Goal: Information Seeking & Learning: Learn about a topic

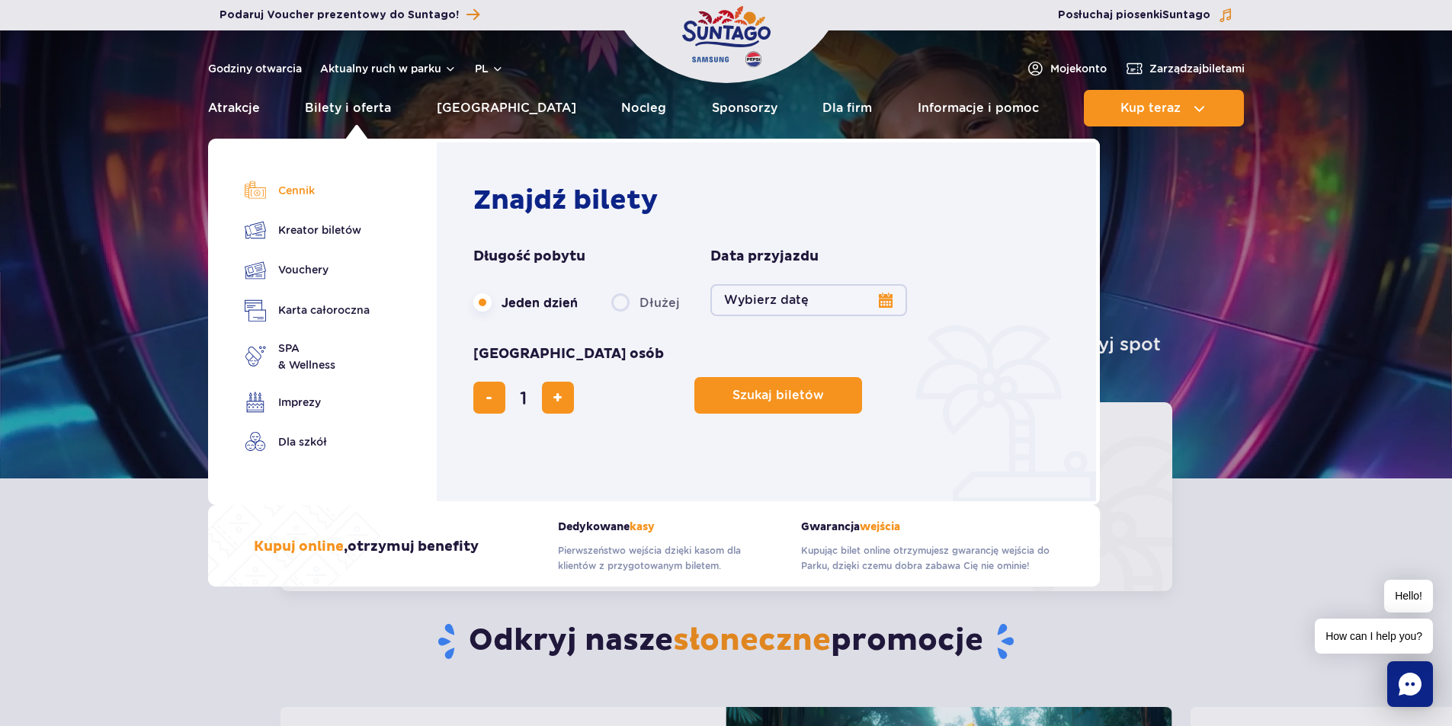
click at [306, 196] on link "Cennik" at bounding box center [307, 190] width 125 height 21
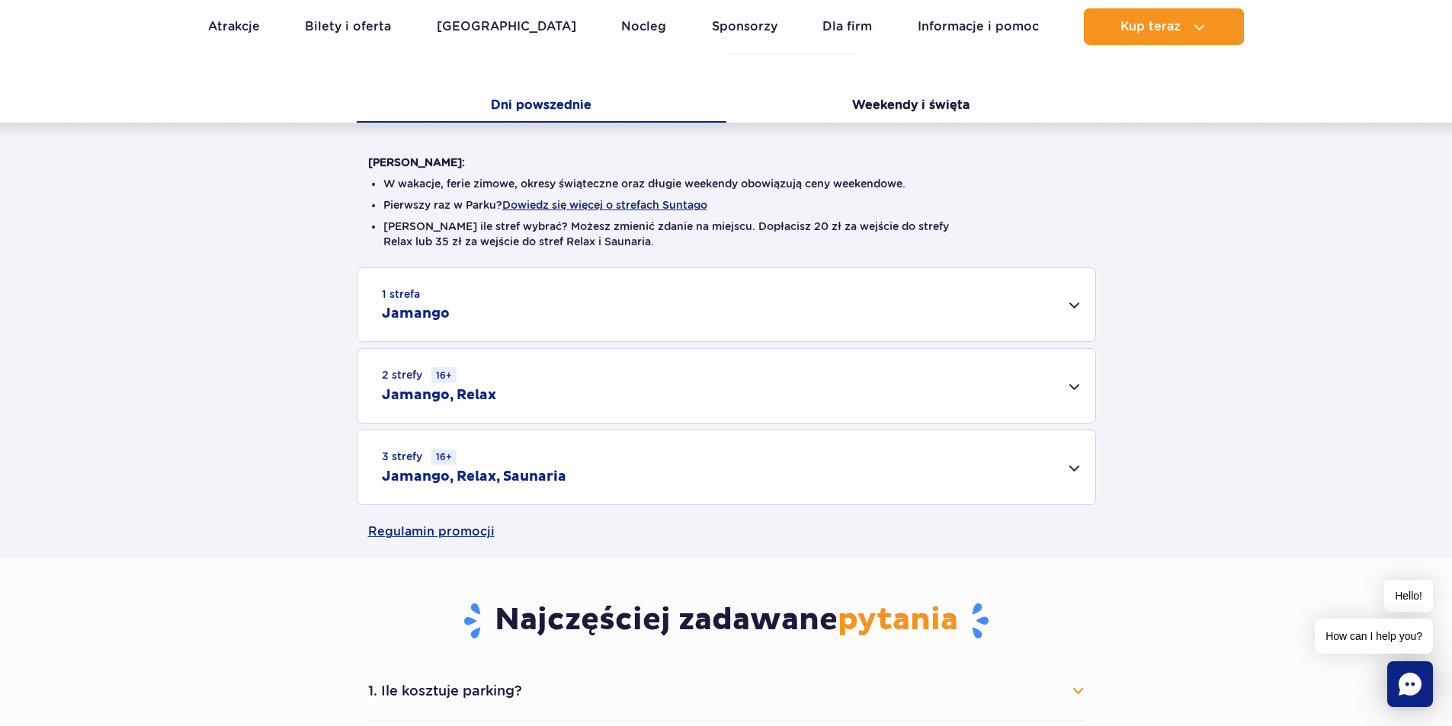
scroll to position [305, 0]
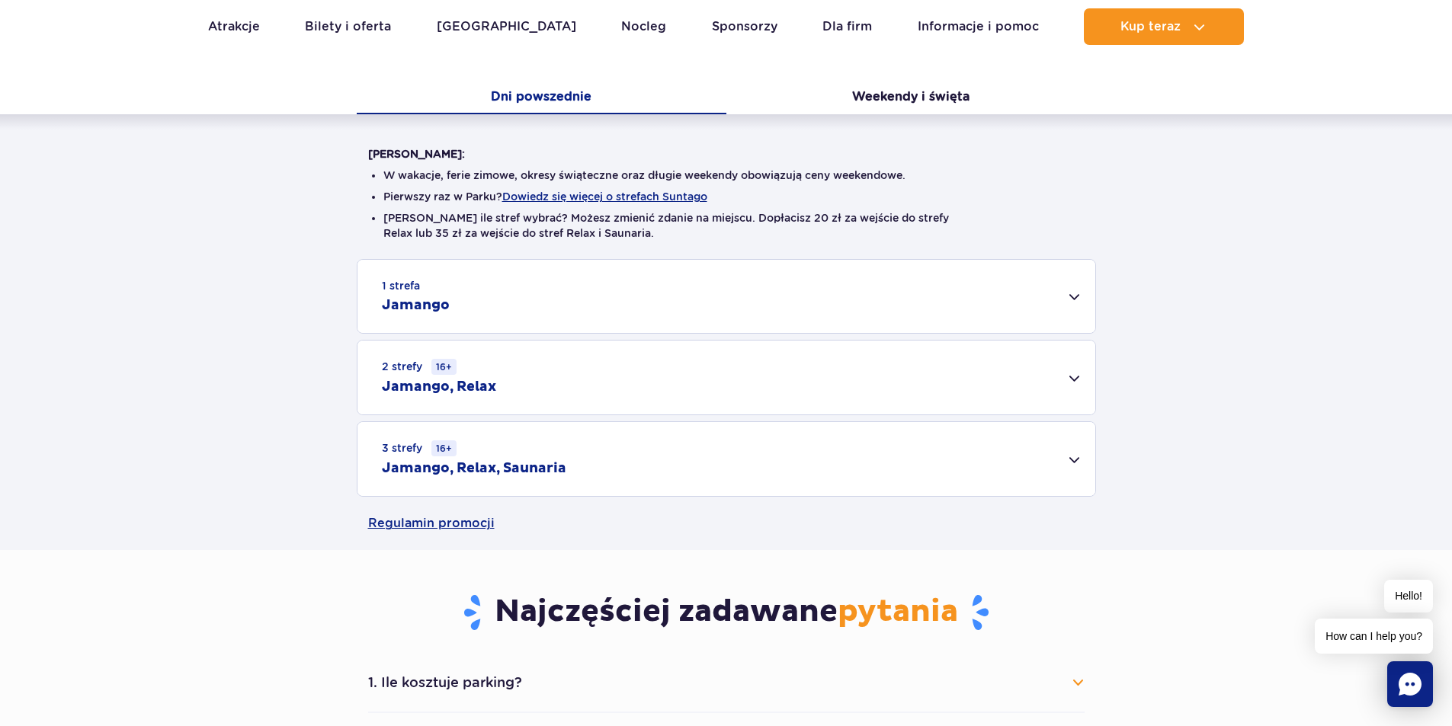
click at [511, 285] on div "1 strefa Jamango" at bounding box center [726, 296] width 738 height 73
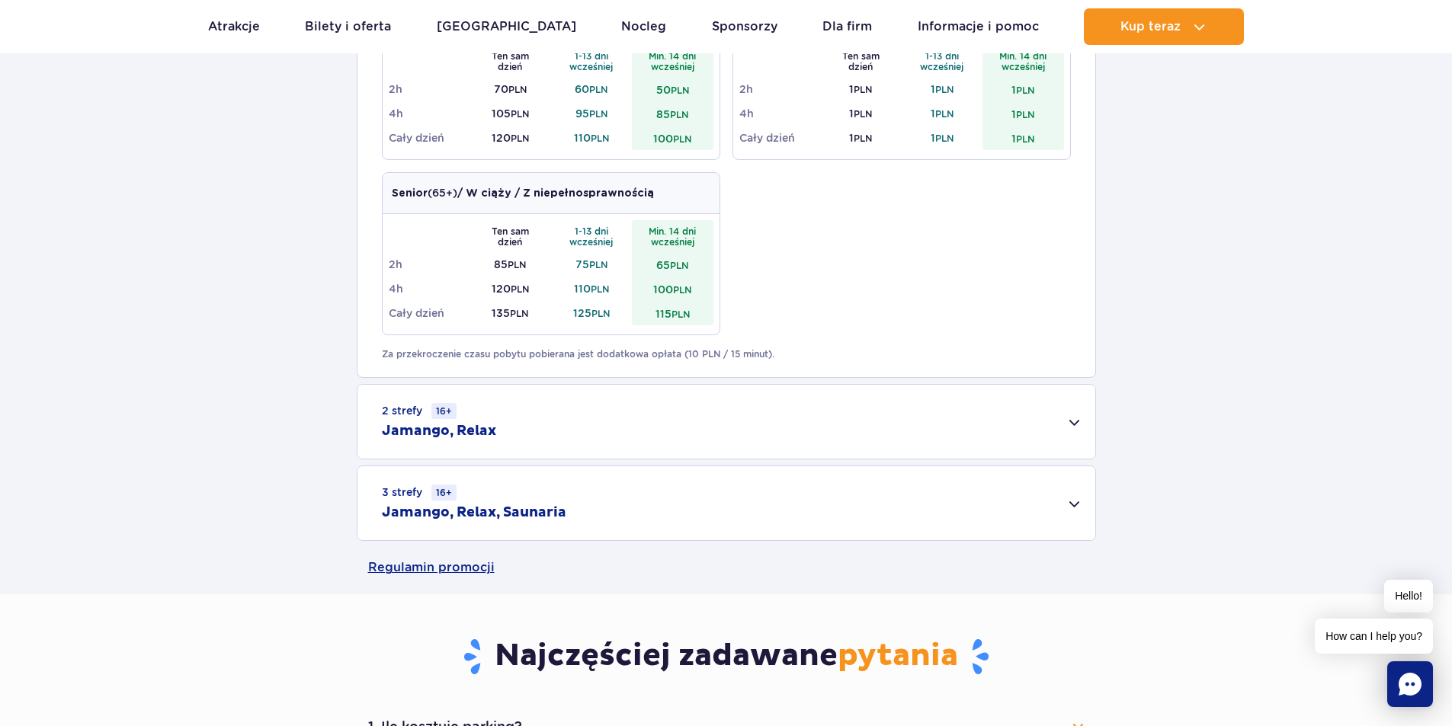
scroll to position [838, 0]
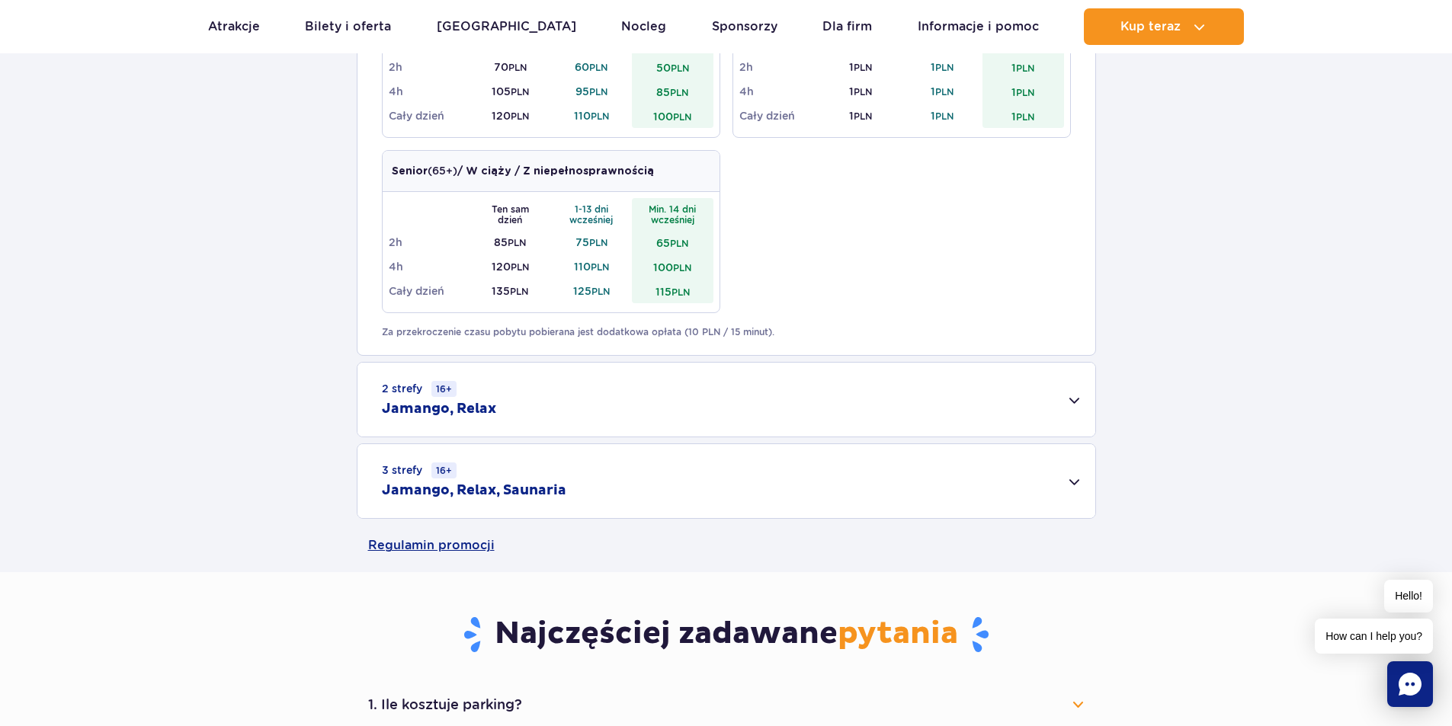
click at [597, 502] on div "3 strefy 16+ Jamango, Relax, Saunaria" at bounding box center [726, 481] width 738 height 74
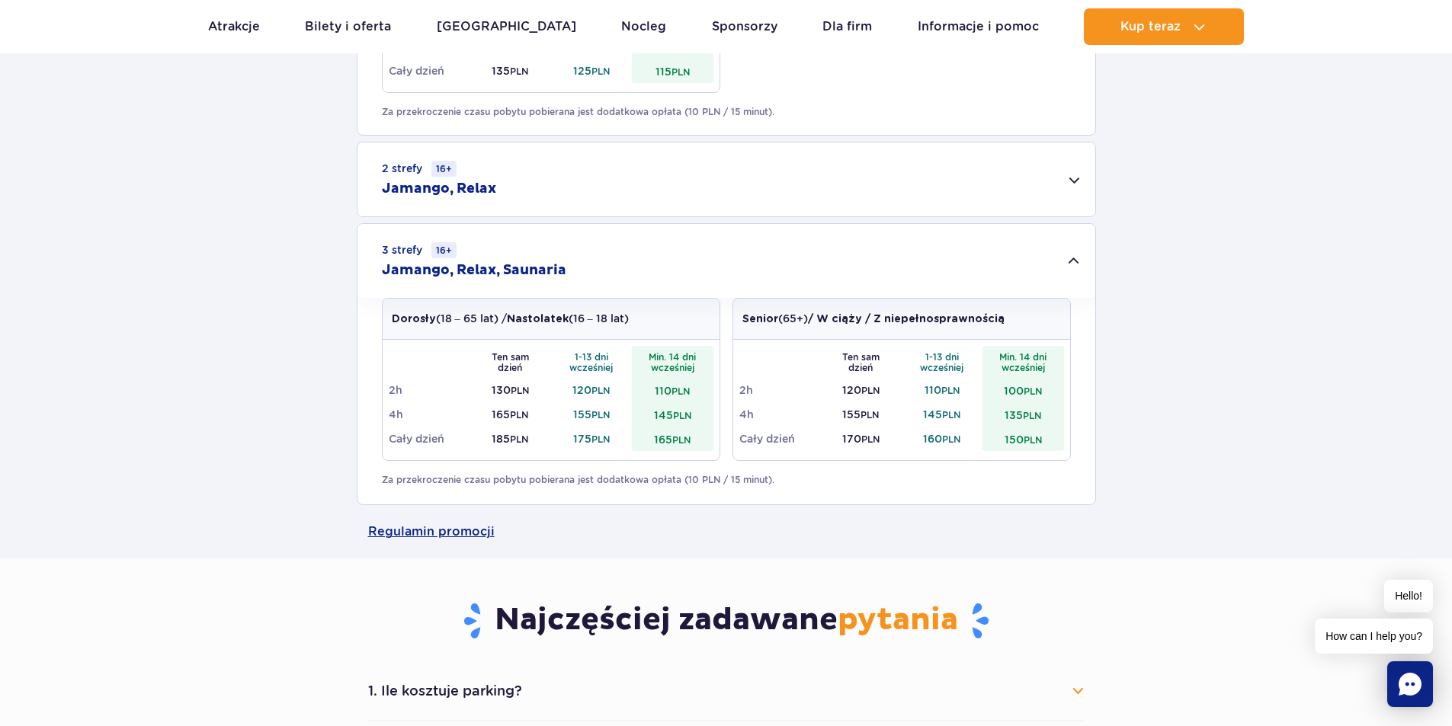
scroll to position [1067, 0]
